Goal: Book appointment/travel/reservation

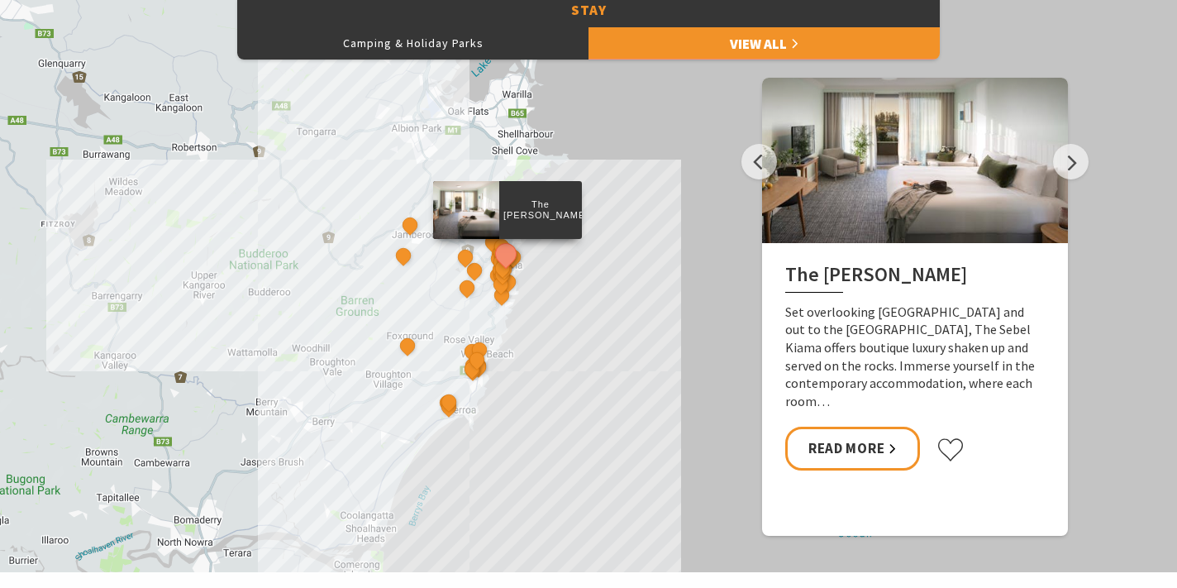
scroll to position [862, 0]
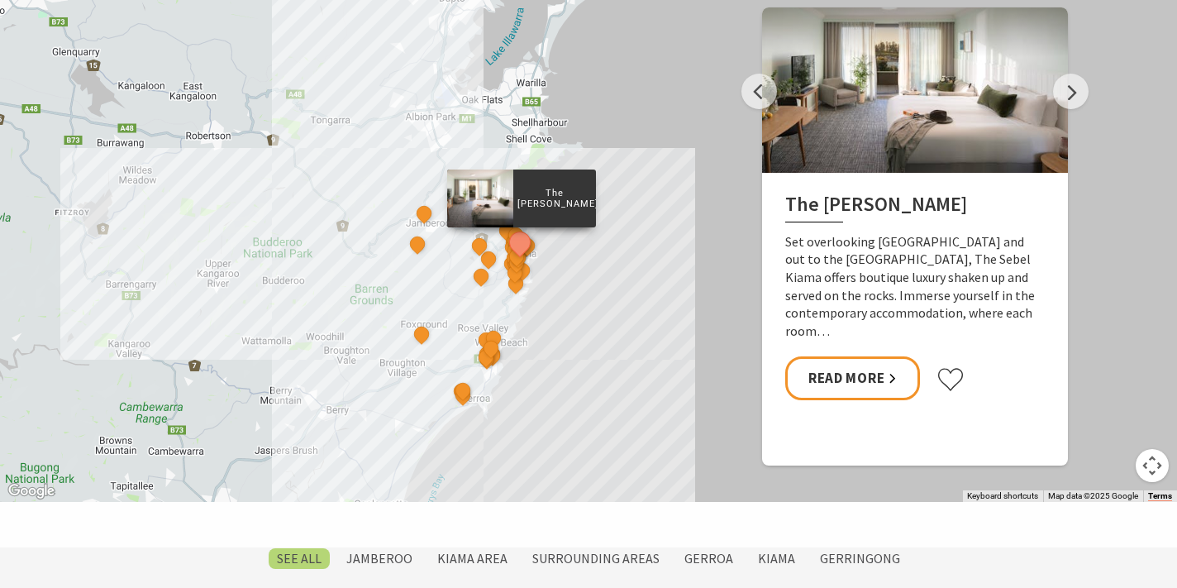
drag, startPoint x: 592, startPoint y: 231, endPoint x: 609, endPoint y: 293, distance: 64.4
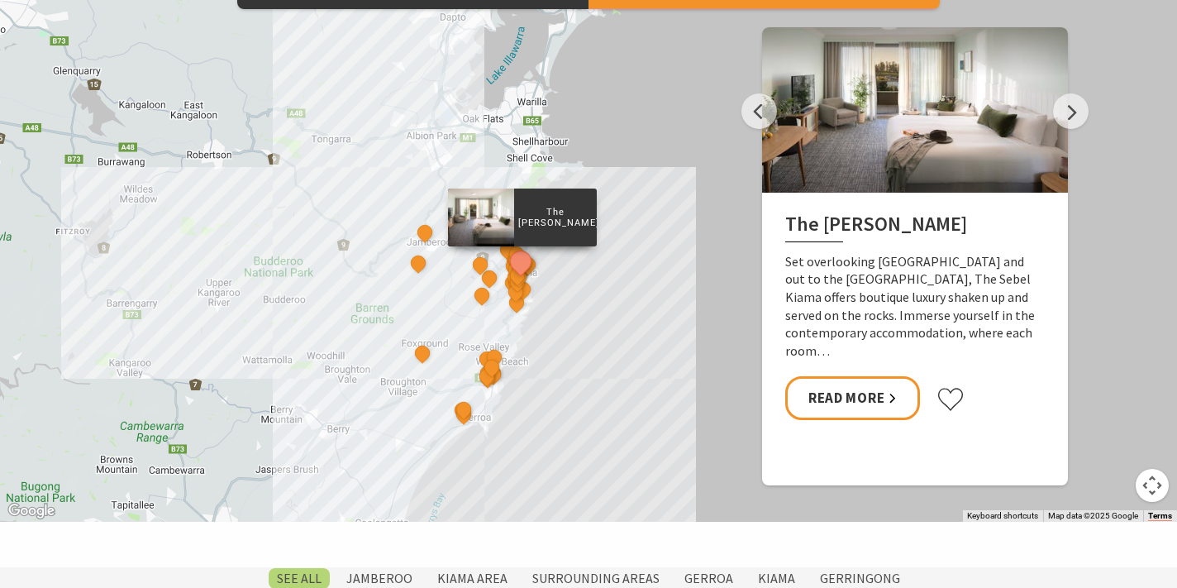
scroll to position [778, 0]
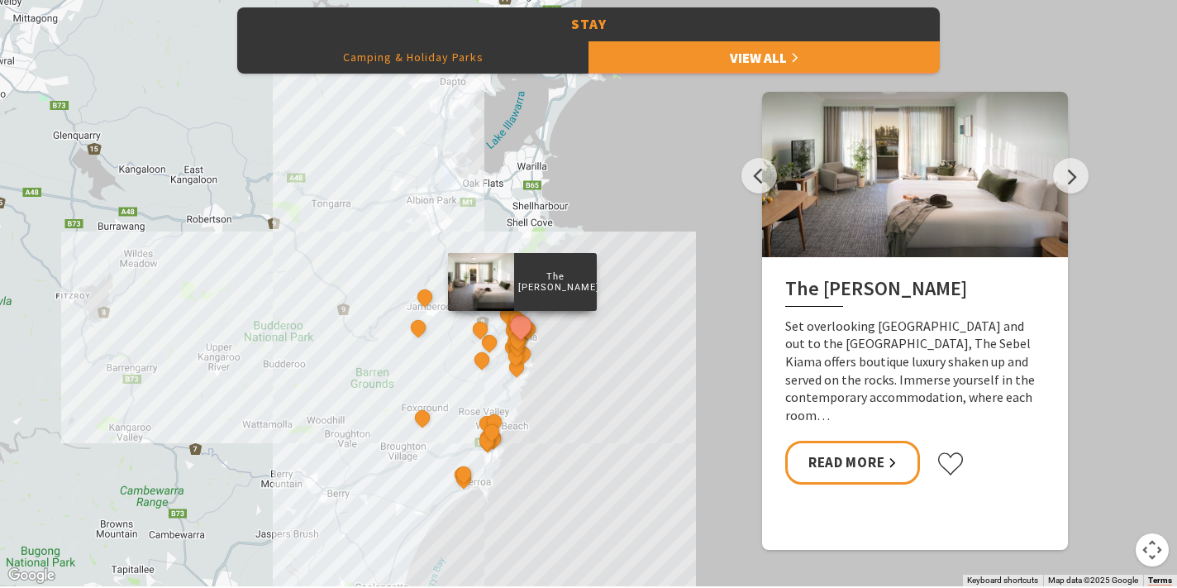
click at [436, 57] on button "Camping & Holiday Parks" at bounding box center [412, 57] width 351 height 33
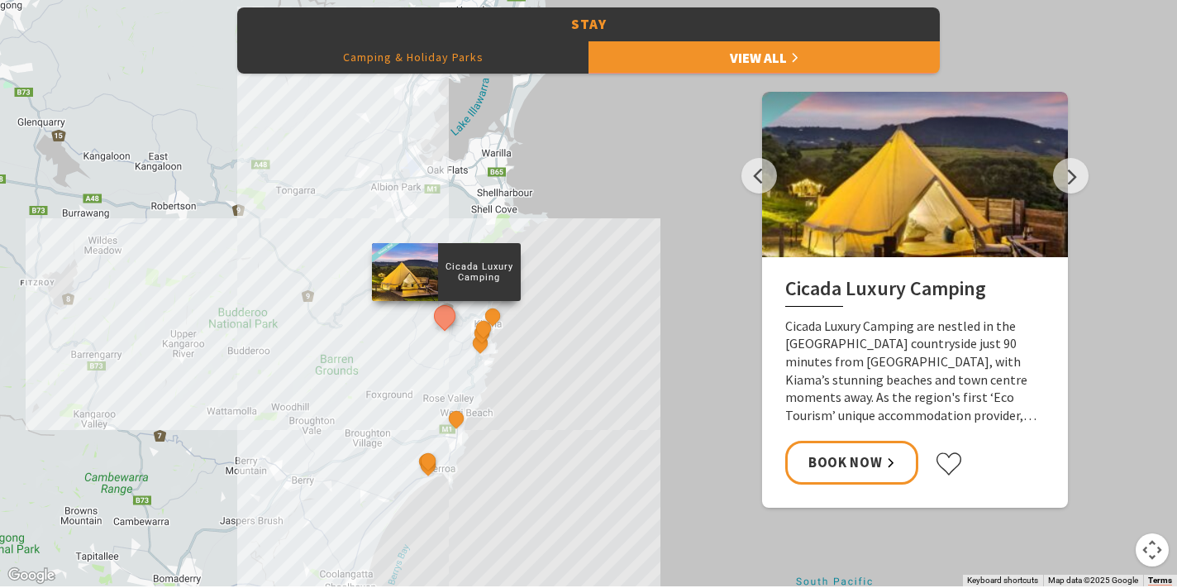
drag, startPoint x: 587, startPoint y: 427, endPoint x: 591, endPoint y: 505, distance: 78.6
click at [591, 505] on div "Cicada Luxury Camping Surf Camp BIG4 Easts Beach Holiday Park Kendalls Beach Ho…" at bounding box center [588, 288] width 1177 height 595
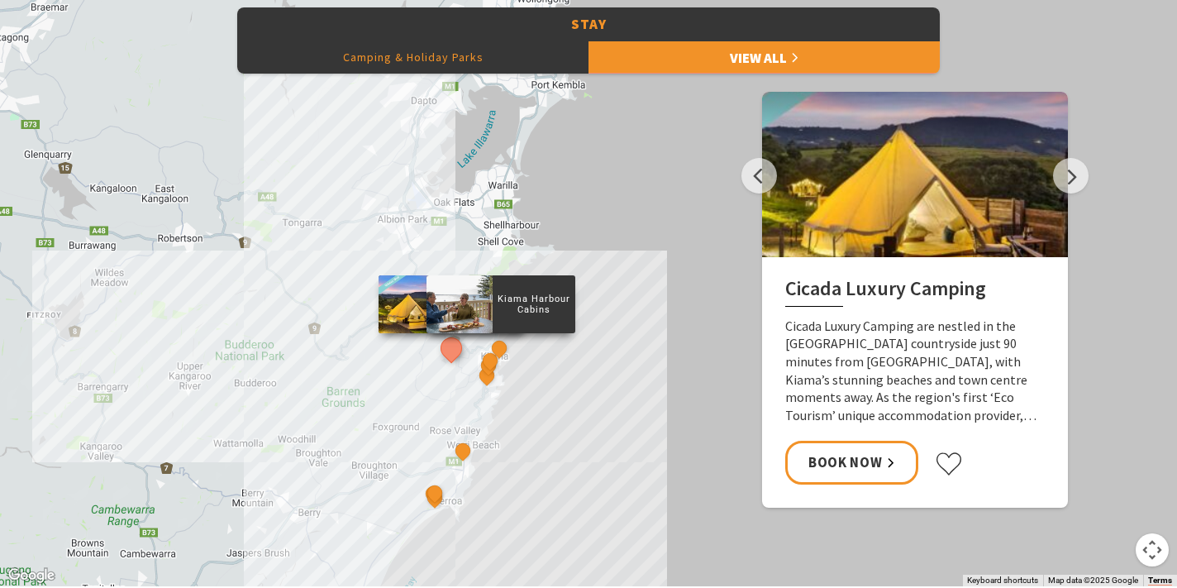
click at [531, 307] on p "Kiama Harbour Cabins" at bounding box center [534, 304] width 83 height 26
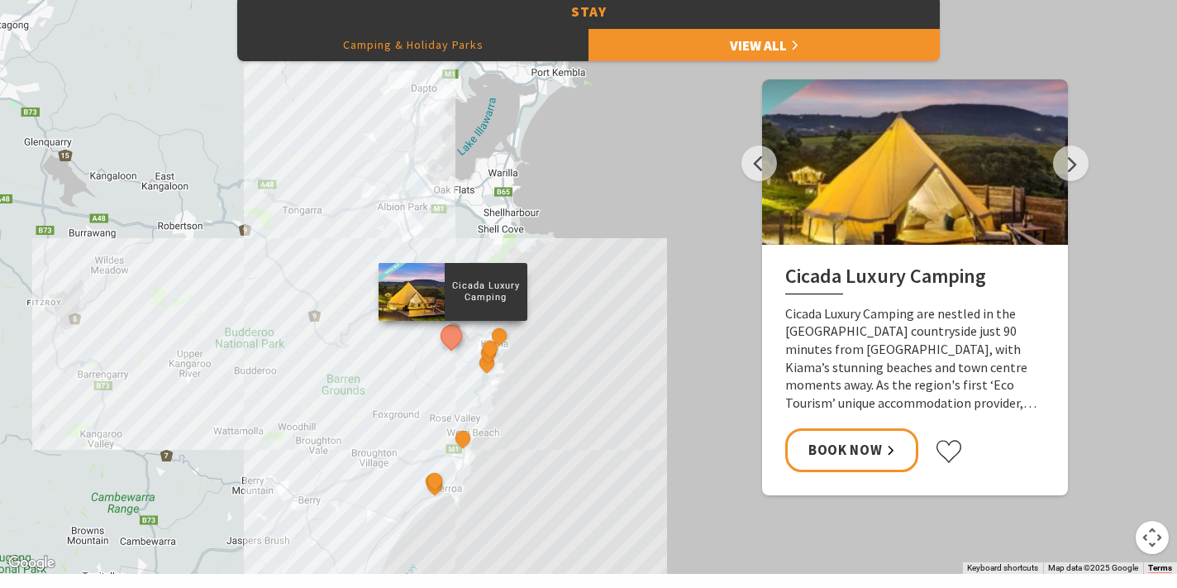
scroll to position [795, 0]
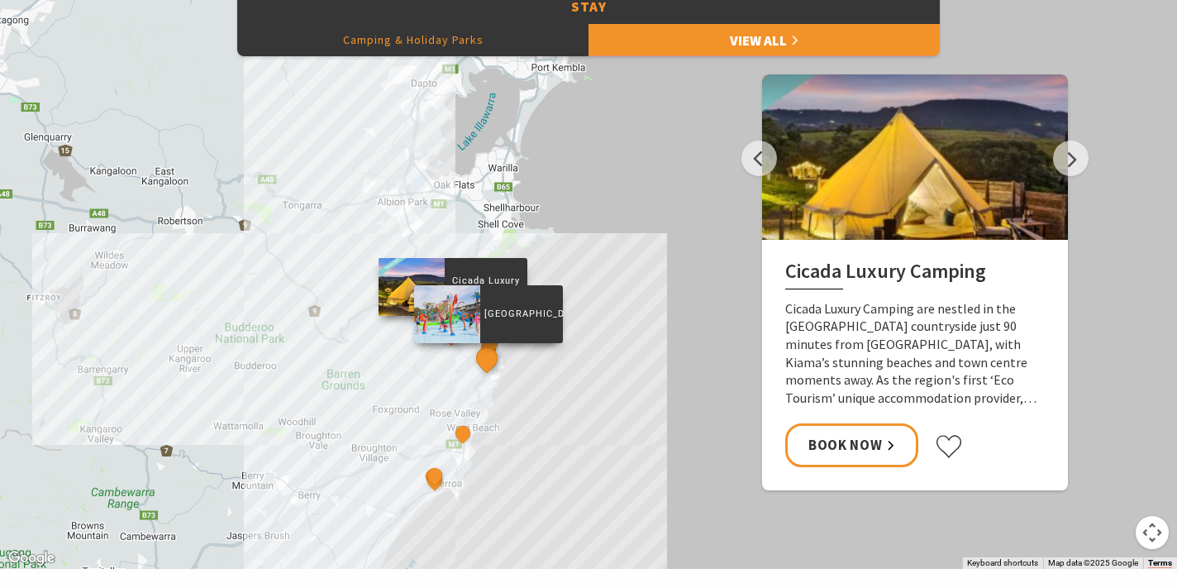
click at [489, 364] on button "See detail about BIG4 Easts Beach Holiday Park" at bounding box center [486, 358] width 31 height 31
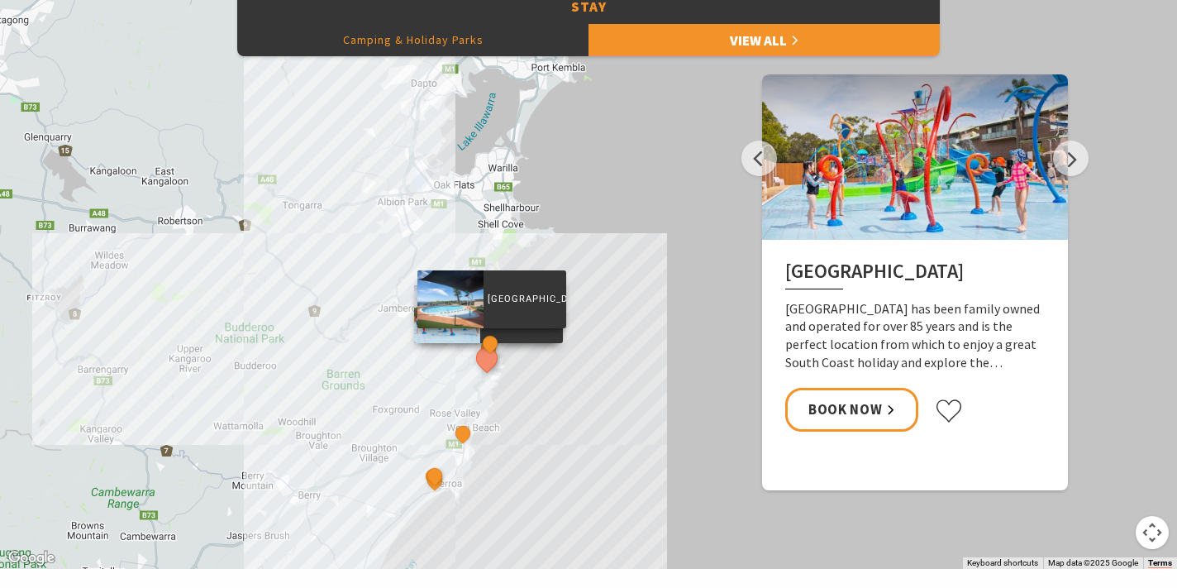
click at [515, 307] on p "Surf Beach Holiday Park" at bounding box center [525, 299] width 83 height 16
click at [460, 316] on div at bounding box center [450, 298] width 66 height 58
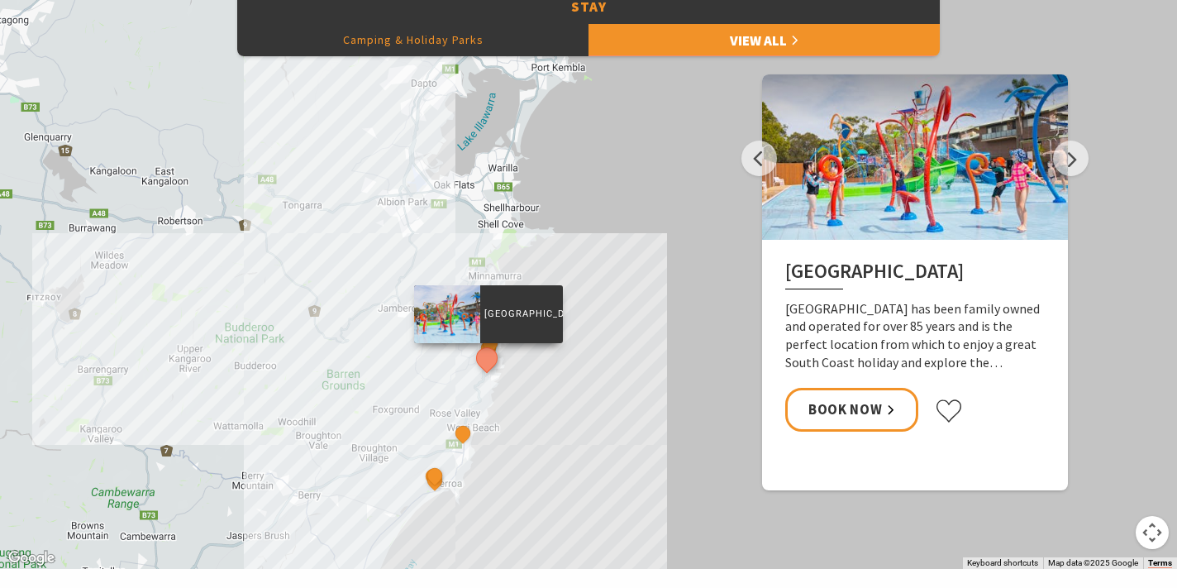
click at [902, 371] on div "BIG4 Easts Beach Holiday Park BIG4 Easts Beach Holiday Park has been family own…" at bounding box center [915, 347] width 306 height 215
click at [484, 415] on div "Cicada Luxury Camping Surf Camp BIG4 Easts Beach Holiday Park Kendalls Beach Ho…" at bounding box center [588, 271] width 1177 height 595
click at [1072, 152] on button "Next" at bounding box center [1071, 159] width 36 height 36
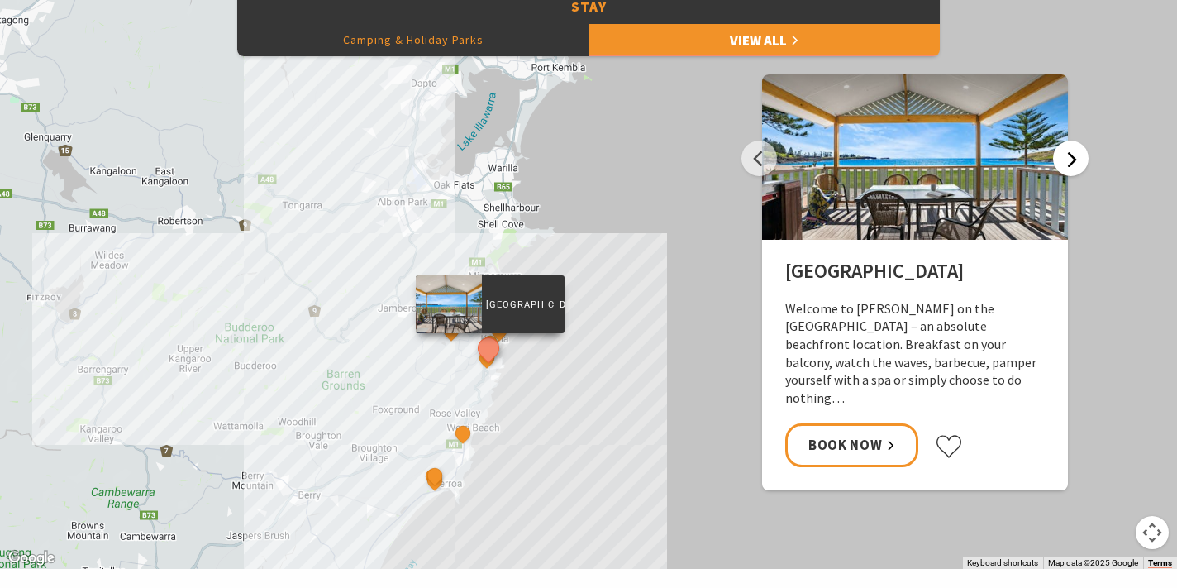
click at [1075, 154] on button "Next" at bounding box center [1071, 159] width 36 height 36
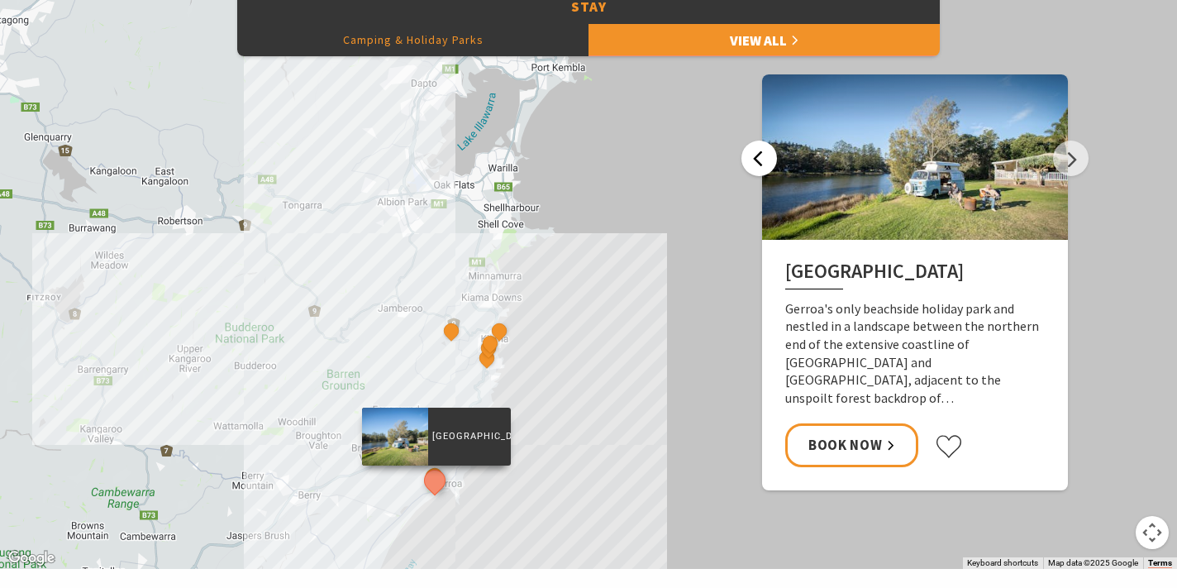
click at [769, 164] on button "Previous" at bounding box center [759, 159] width 36 height 36
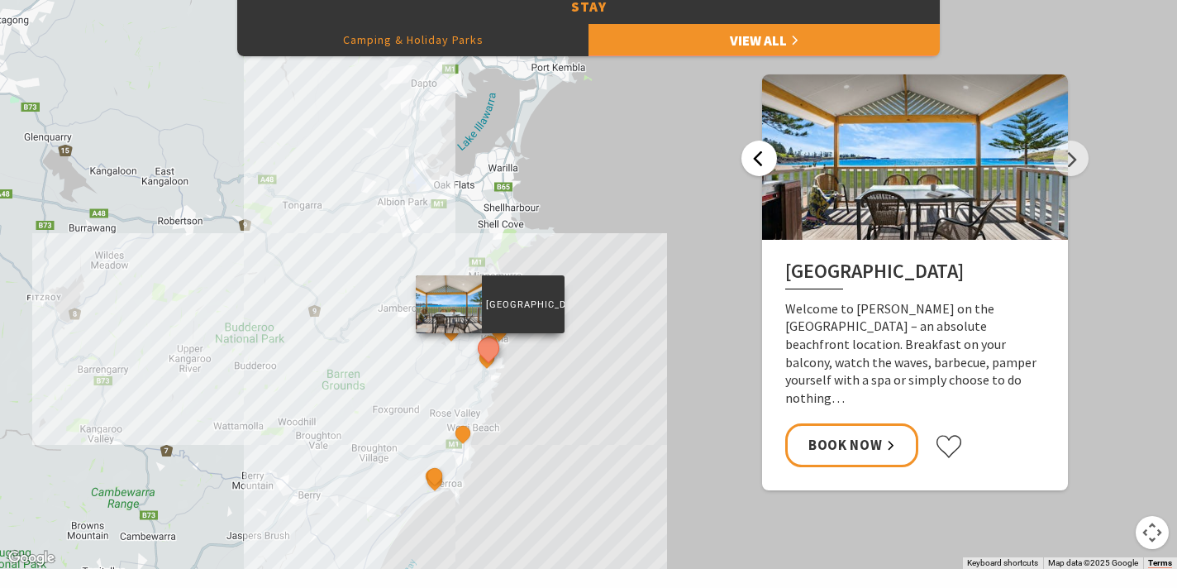
click at [769, 164] on button "Previous" at bounding box center [759, 159] width 36 height 36
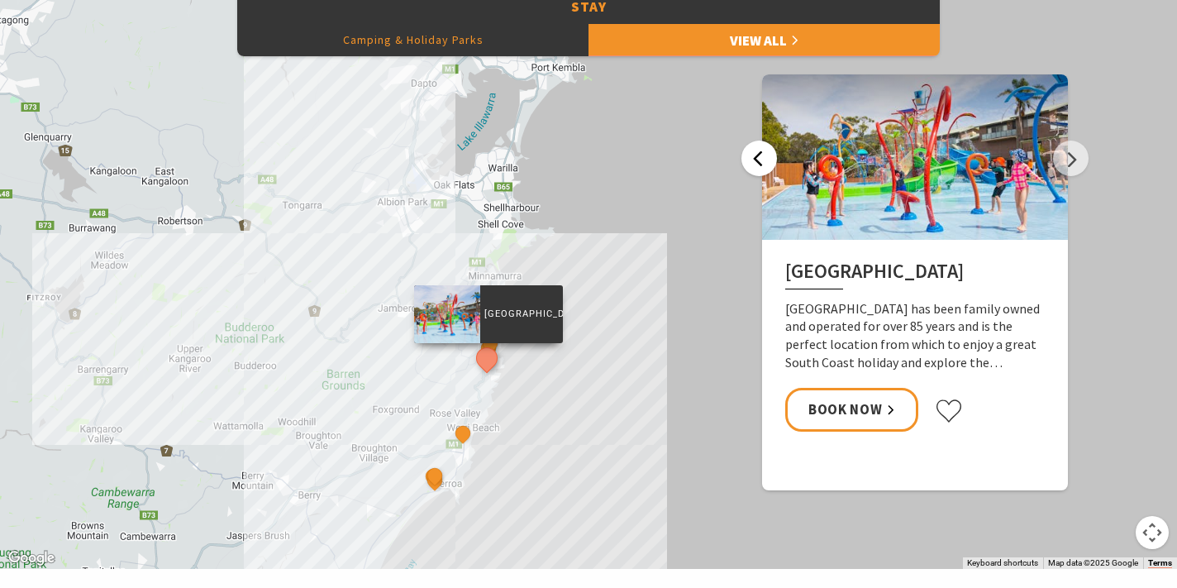
click at [769, 164] on button "Previous" at bounding box center [759, 159] width 36 height 36
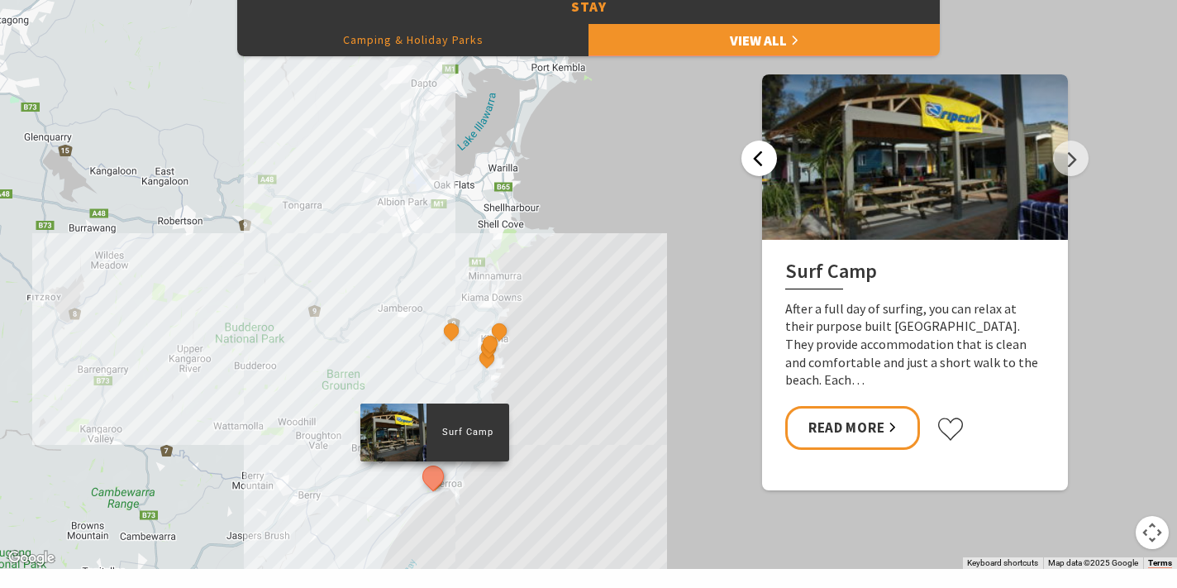
click at [769, 164] on button "Previous" at bounding box center [759, 159] width 36 height 36
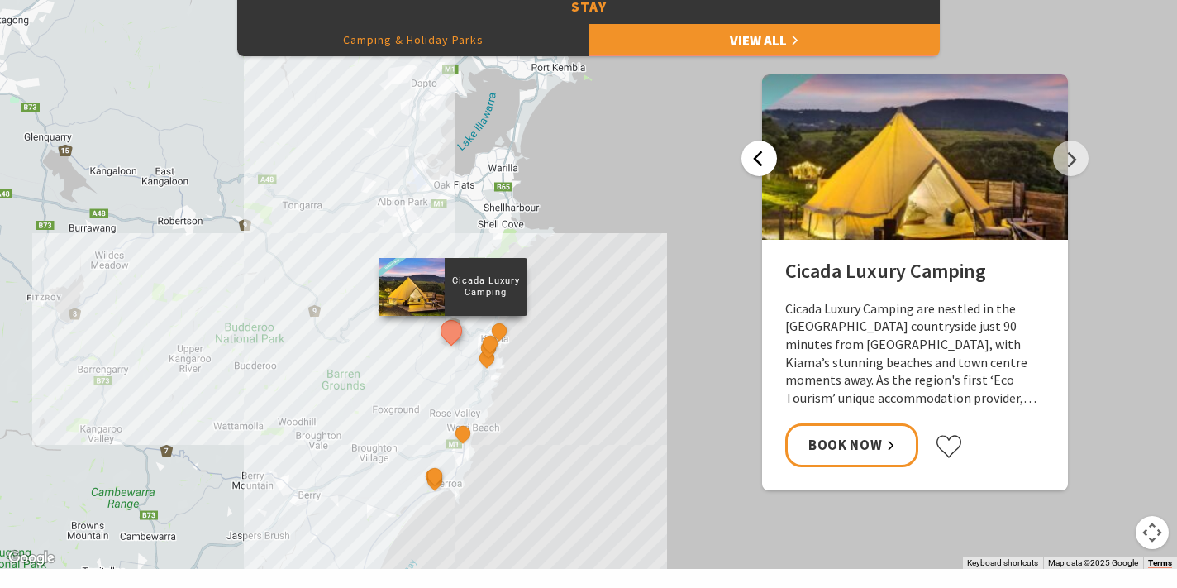
click at [769, 164] on button "Previous" at bounding box center [759, 159] width 36 height 36
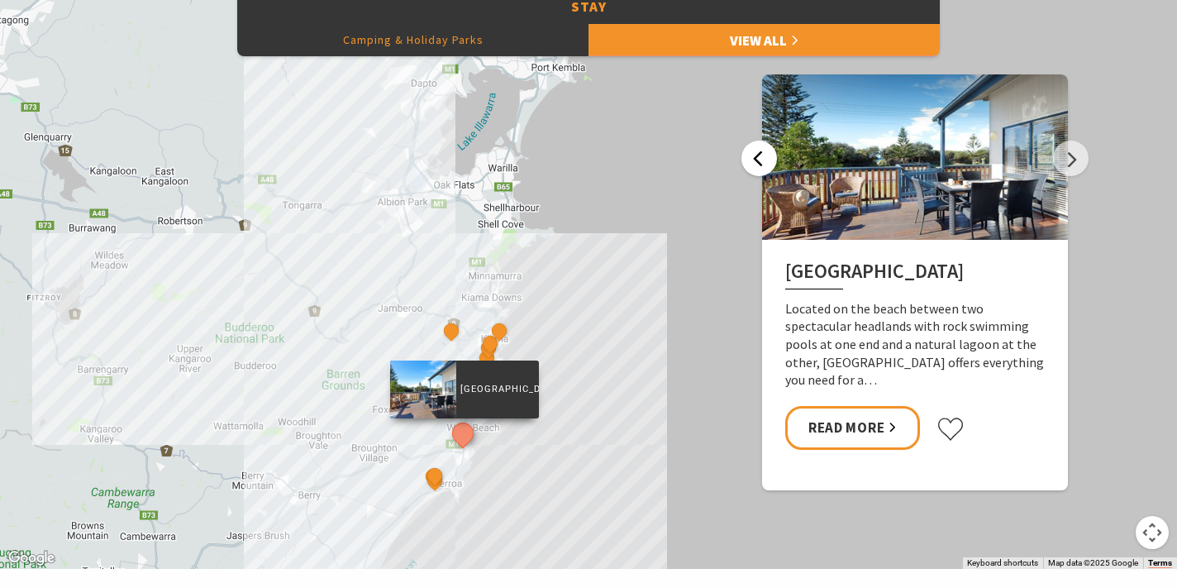
click at [769, 164] on button "Previous" at bounding box center [759, 159] width 36 height 36
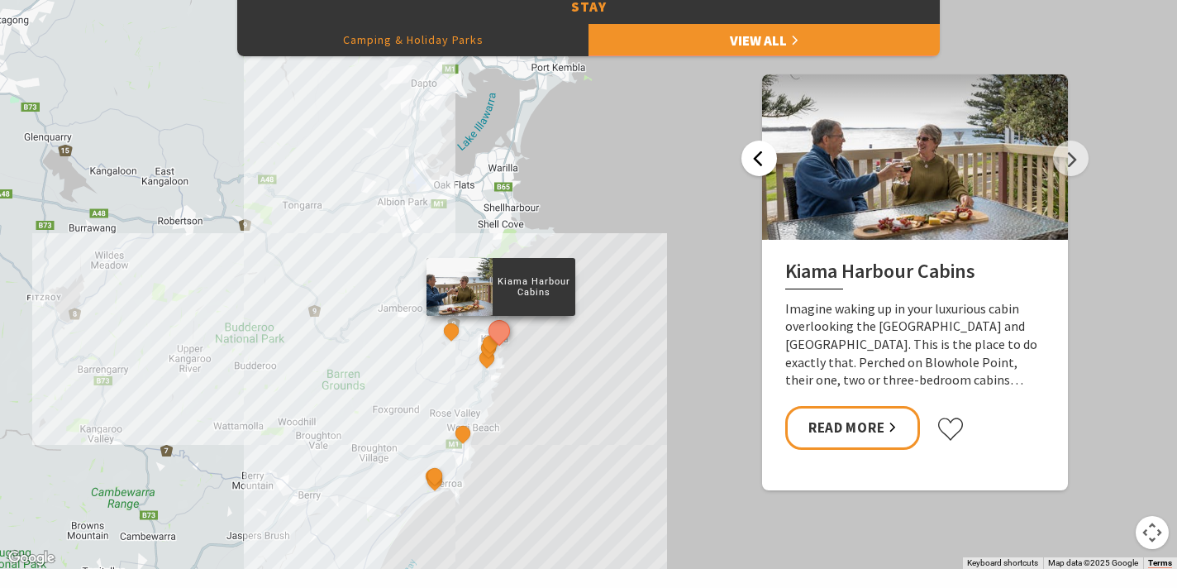
click at [769, 164] on button "Previous" at bounding box center [759, 159] width 36 height 36
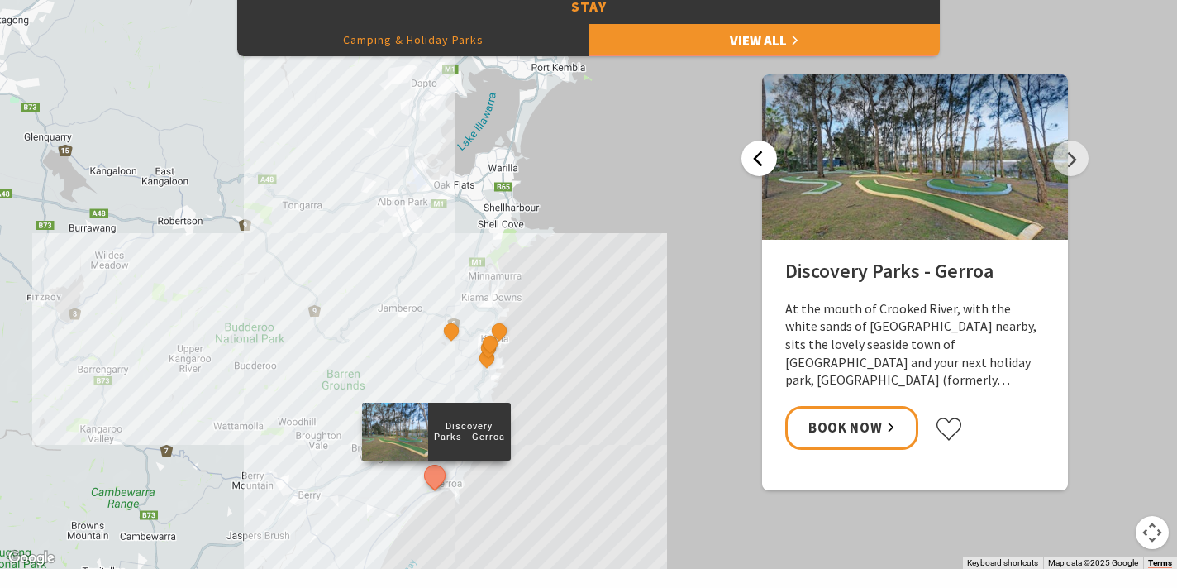
click at [769, 164] on button "Previous" at bounding box center [759, 159] width 36 height 36
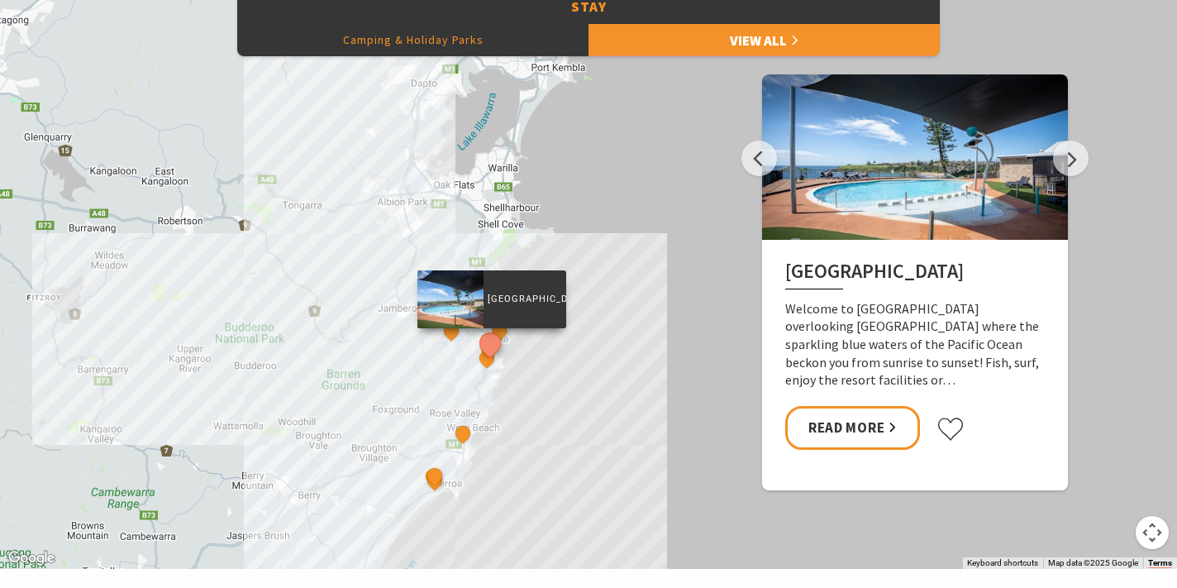
click at [598, 184] on div "Cicada Luxury Camping Surf Camp BIG4 Easts Beach Holiday Park Kendalls Beach Ho…" at bounding box center [588, 271] width 1177 height 595
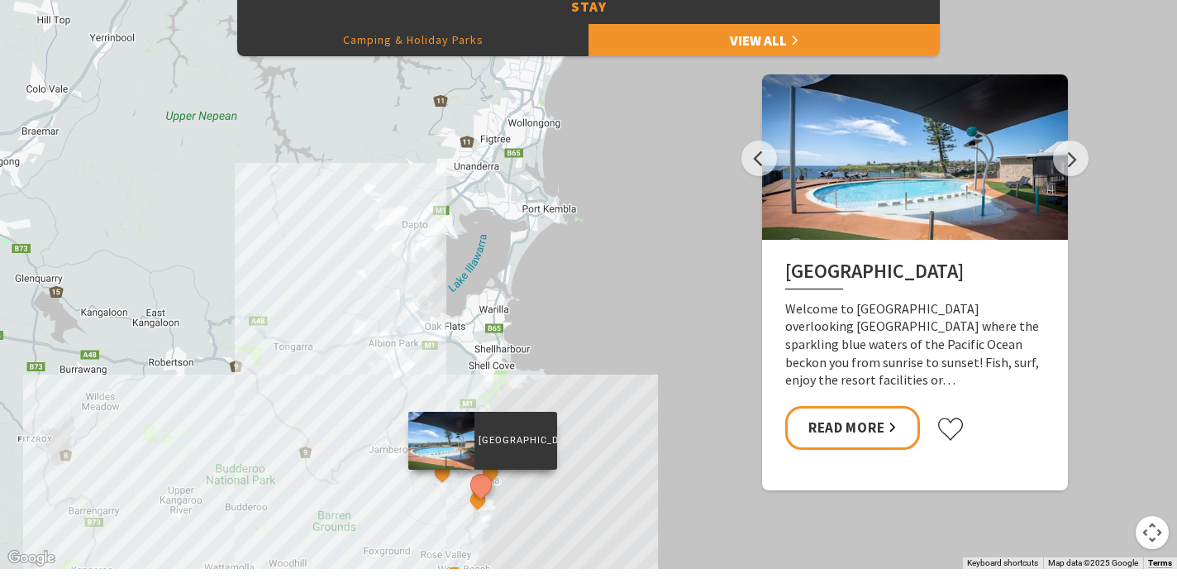
drag, startPoint x: 591, startPoint y: 155, endPoint x: 580, endPoint y: 310, distance: 155.0
click at [580, 310] on div "Cicada Luxury Camping Surf Camp BIG4 Easts Beach Holiday Park Kendalls Beach Ho…" at bounding box center [588, 271] width 1177 height 595
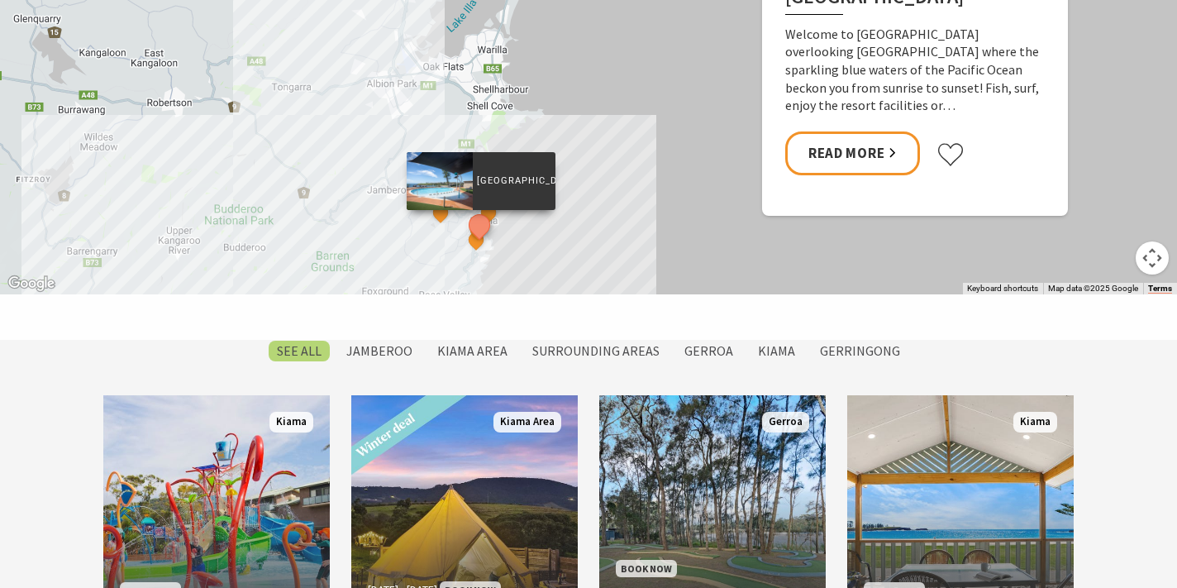
scroll to position [1073, 0]
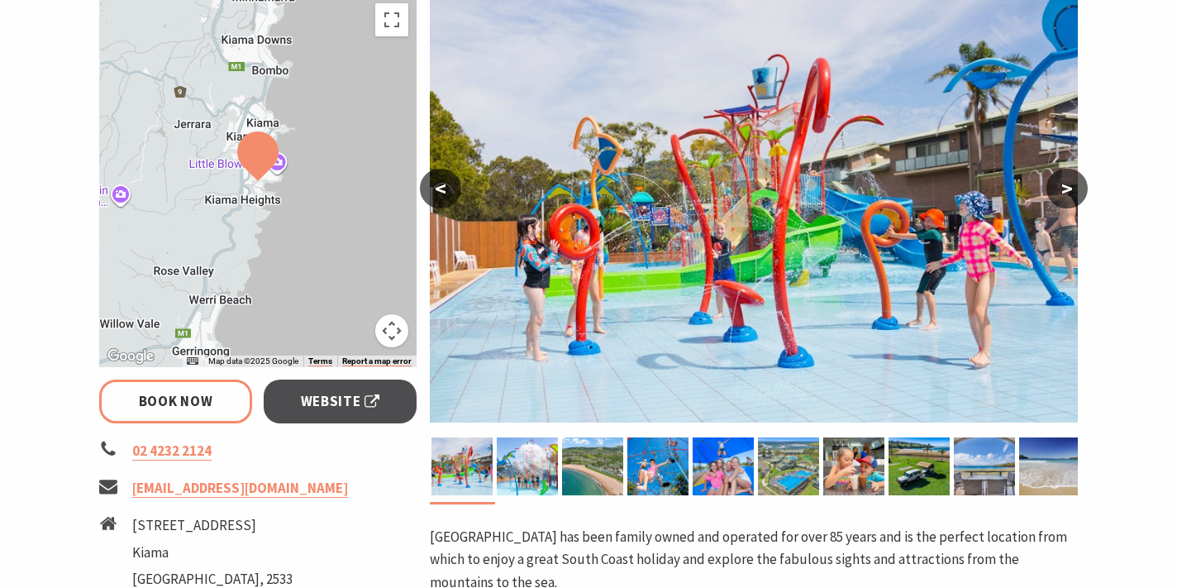
select select "3"
select select "2"
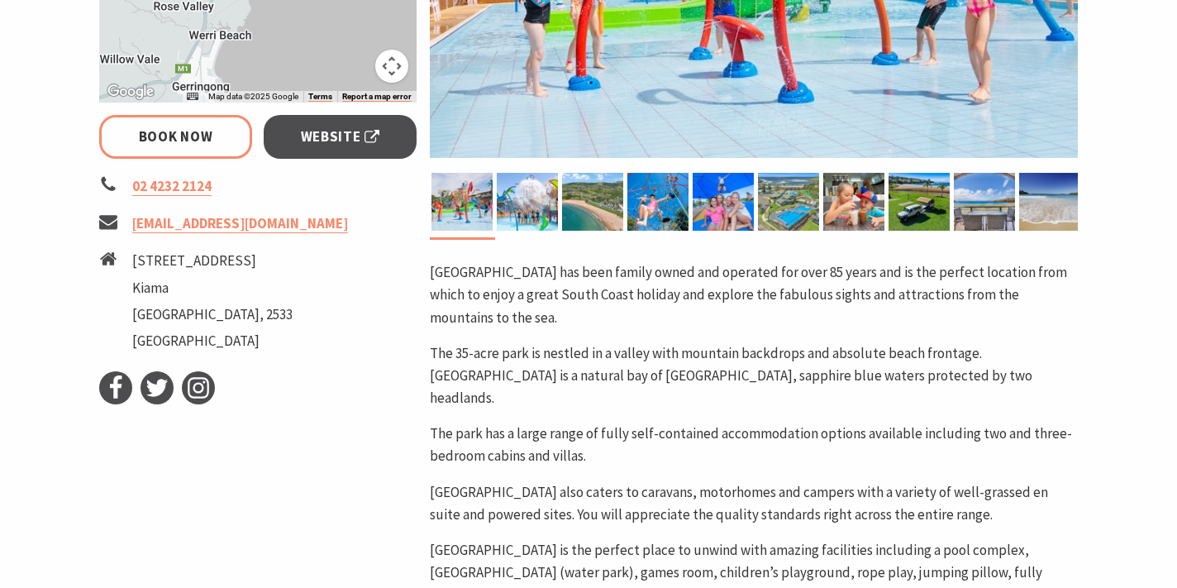
scroll to position [576, 0]
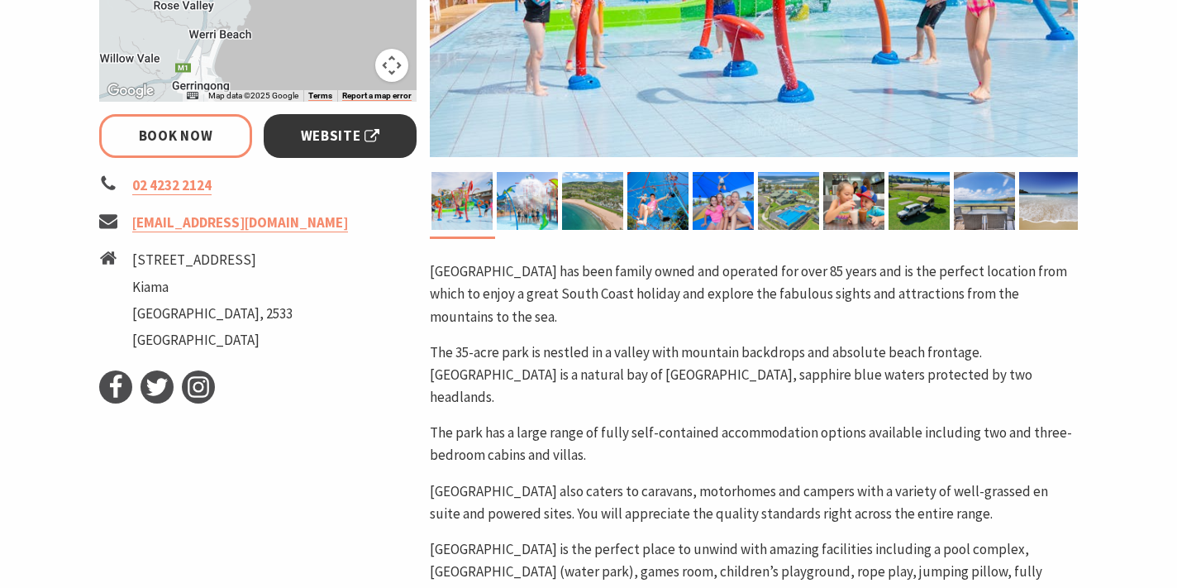
click at [319, 135] on span "Website" at bounding box center [340, 136] width 79 height 22
select select "3"
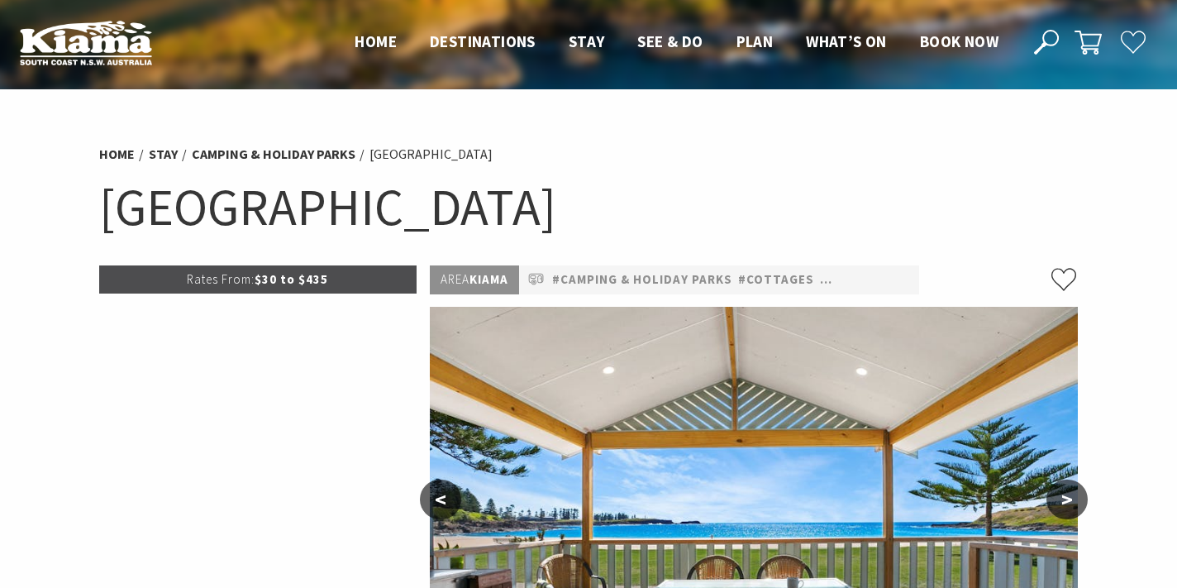
select select "3"
select select "2"
select select "3"
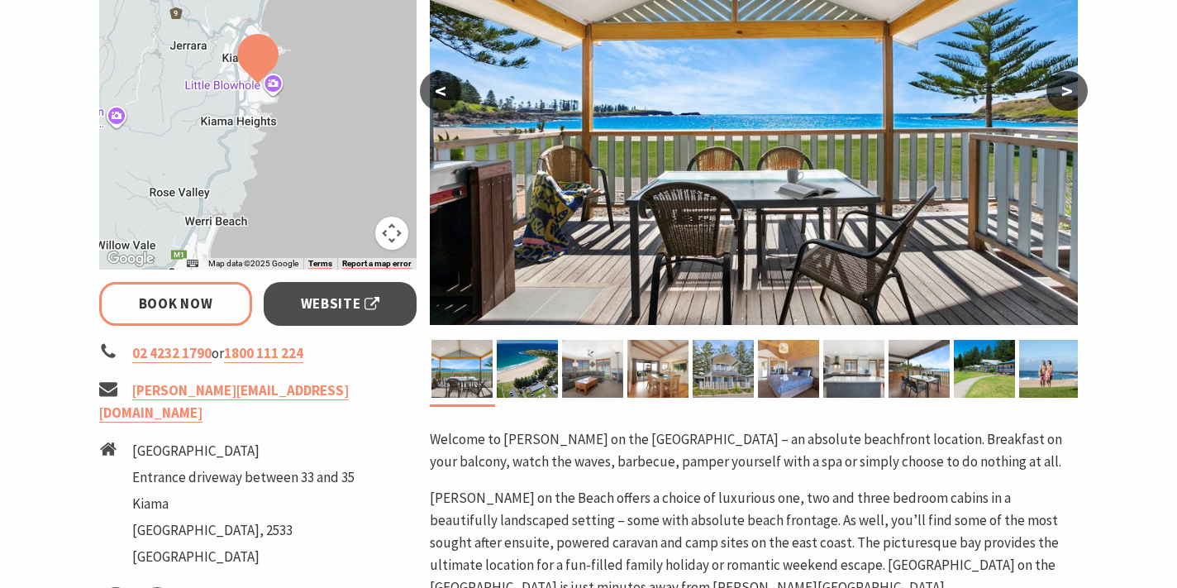
scroll to position [417, 0]
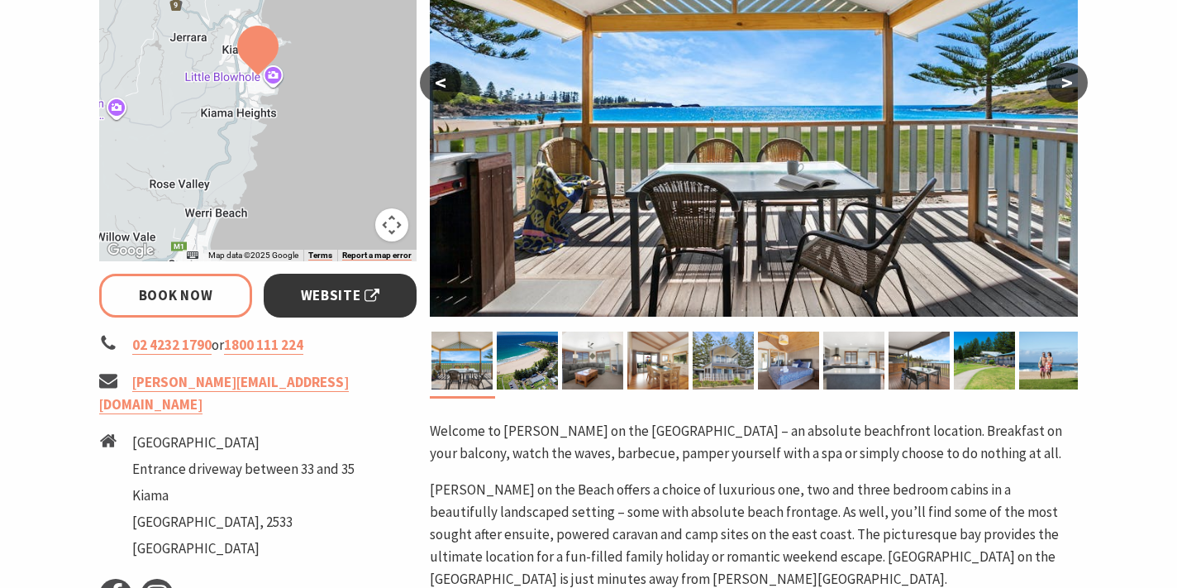
click at [322, 304] on span "Website" at bounding box center [340, 295] width 79 height 22
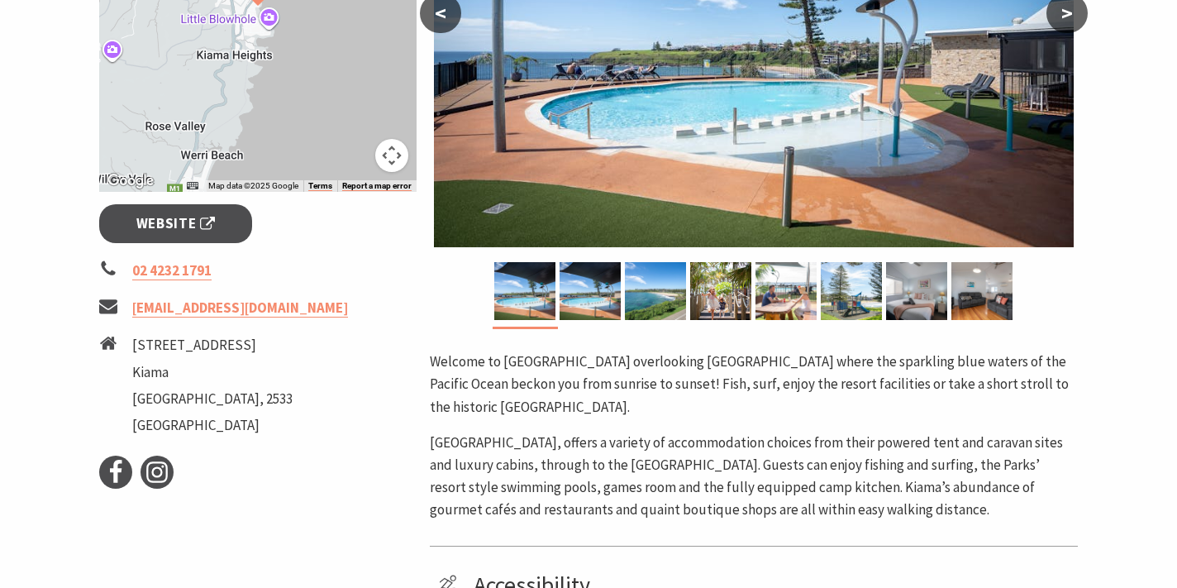
scroll to position [507, 0]
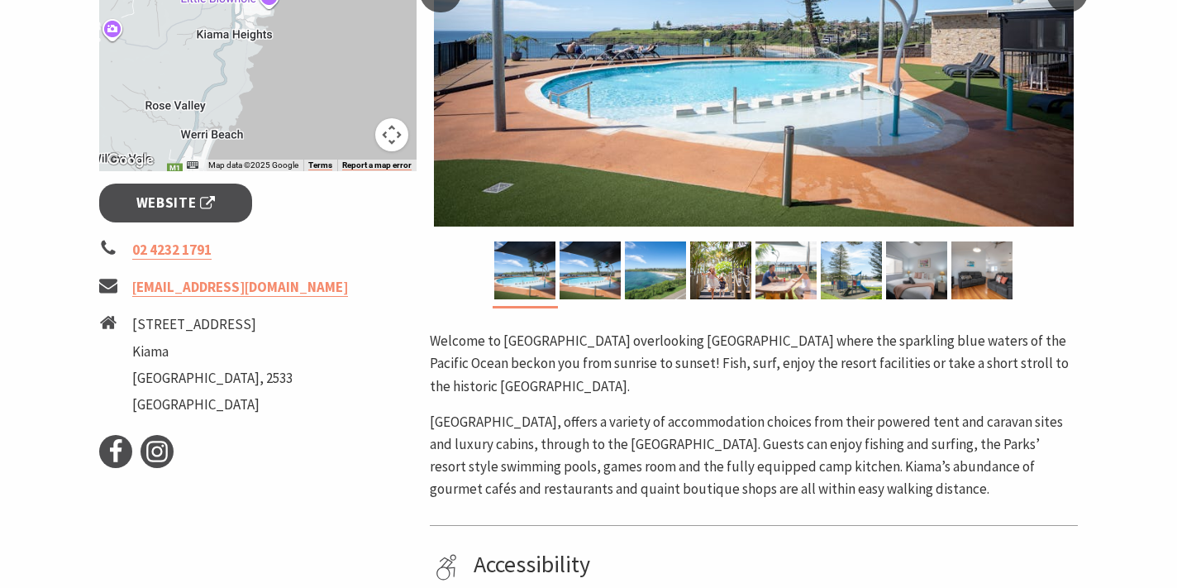
click at [197, 227] on div "Rates From: $35 to $365 ← Move left → Move right ↑ Move up ↓ Move down + Zoom i…" at bounding box center [258, 344] width 331 height 1171
click at [197, 199] on span "Website" at bounding box center [175, 203] width 79 height 22
